Goal: Navigation & Orientation: Find specific page/section

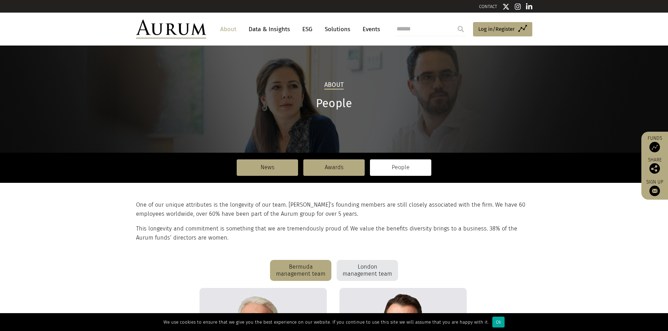
click at [329, 28] on link "Solutions" at bounding box center [337, 29] width 33 height 13
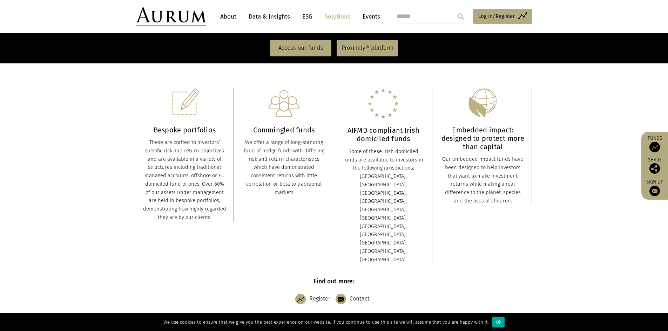
scroll to position [178, 0]
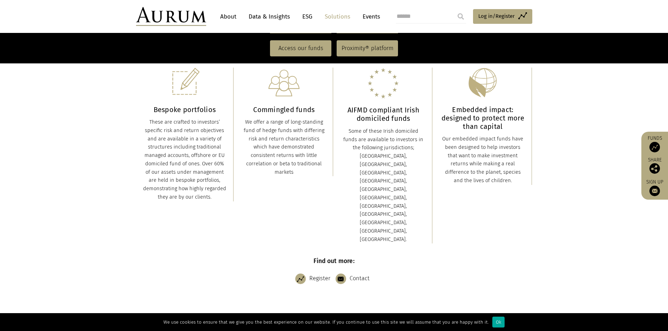
click at [226, 326] on div "We use cookies to ensure that we give you the best experience on our website. I…" at bounding box center [334, 322] width 668 height 18
click at [192, 327] on div "We use cookies to ensure that we give you the best experience on our website. I…" at bounding box center [334, 322] width 668 height 18
